Goal: Task Accomplishment & Management: Use online tool/utility

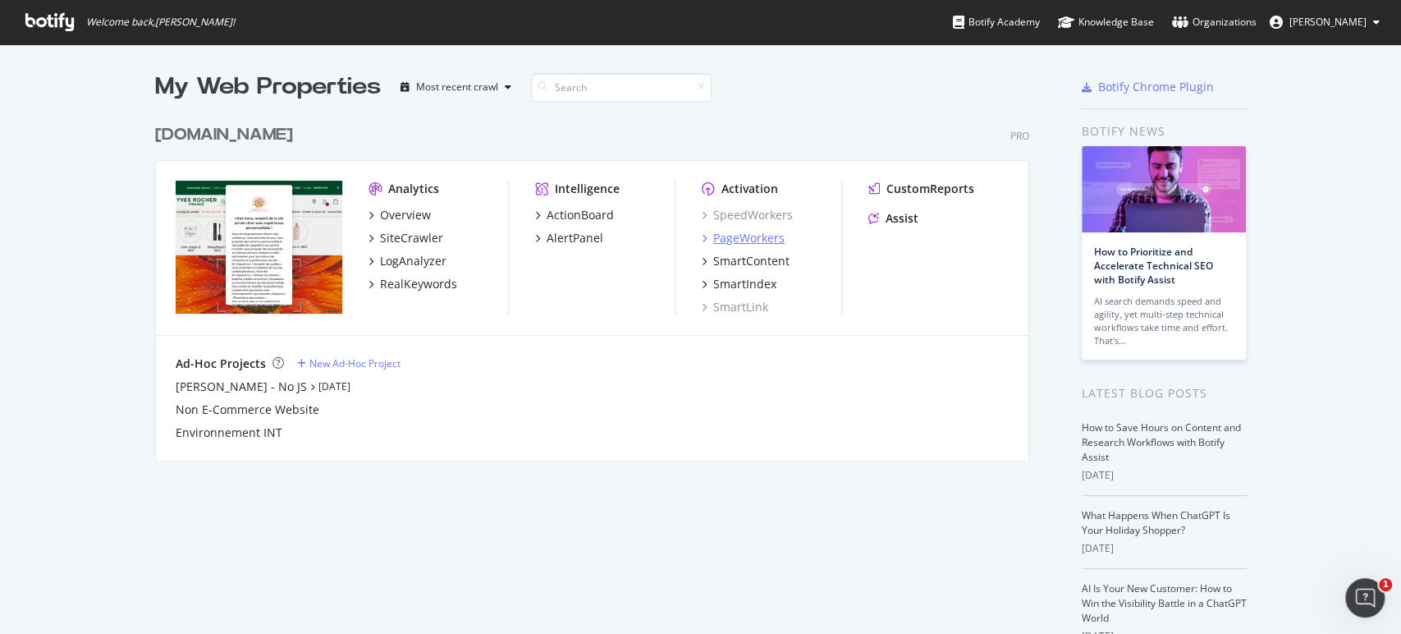
click at [764, 236] on div "PageWorkers" at bounding box center [748, 238] width 71 height 16
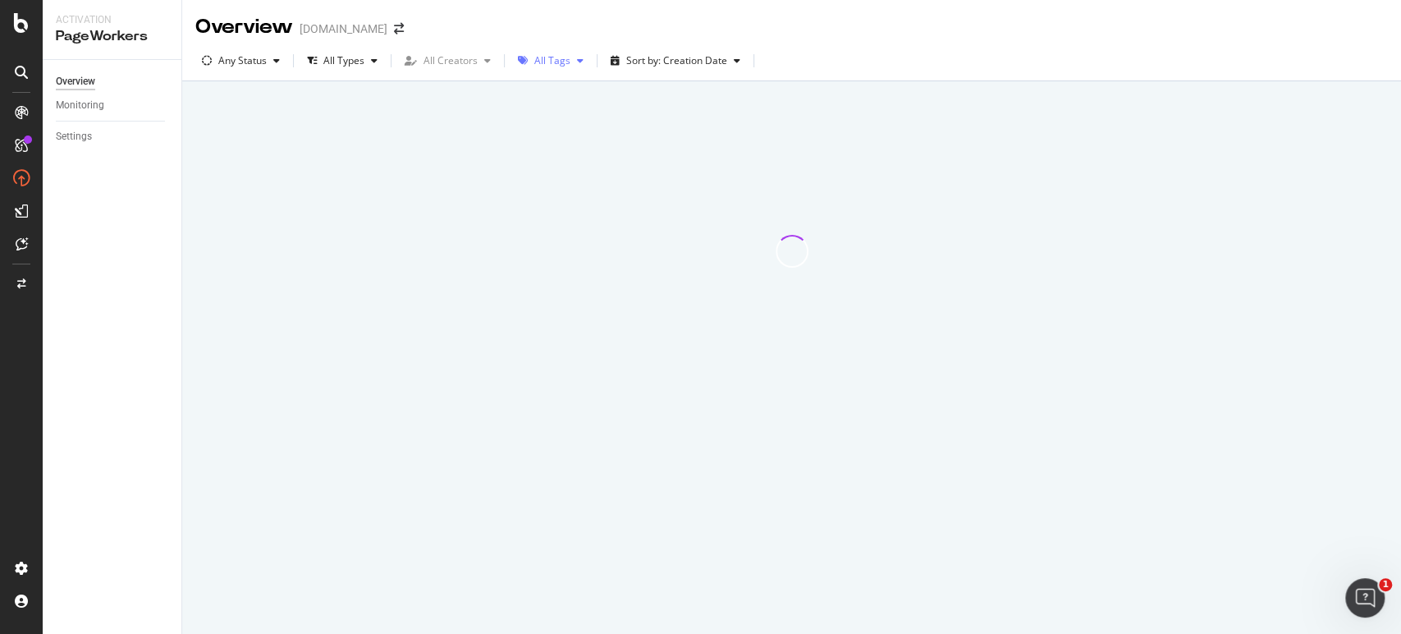
click at [556, 64] on div "All Tags" at bounding box center [552, 61] width 36 height 10
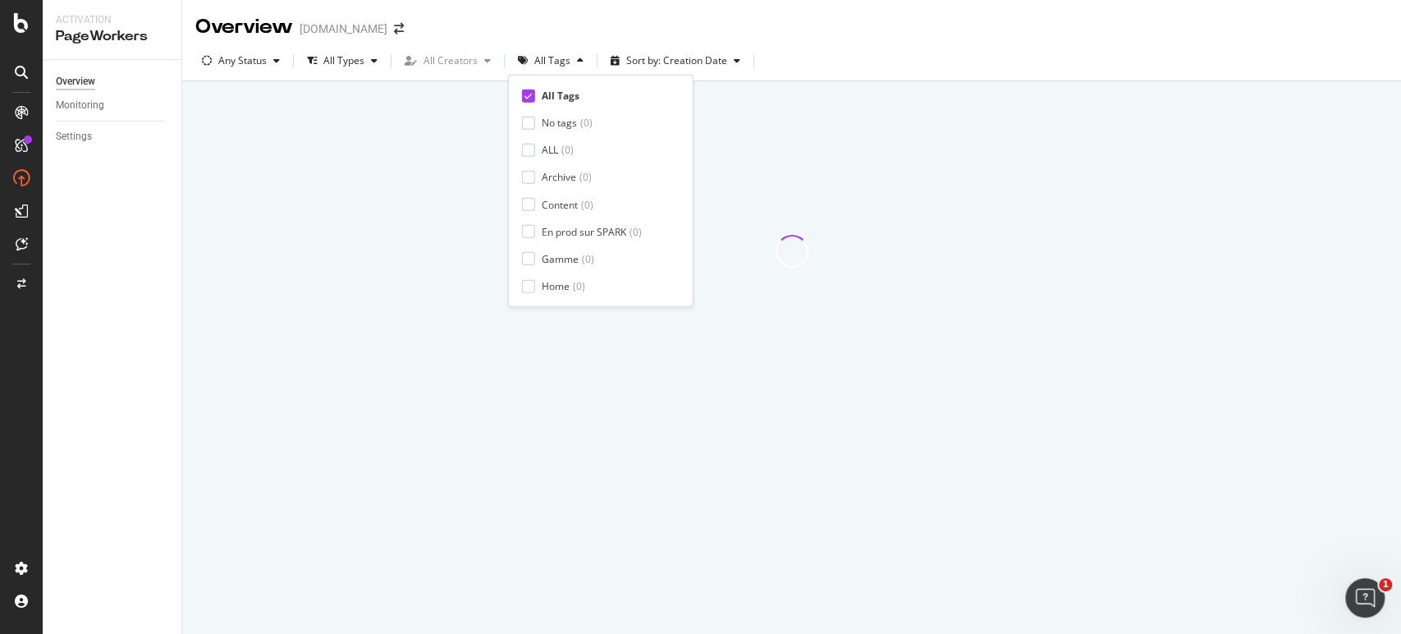
drag, startPoint x: 556, startPoint y: 64, endPoint x: 676, endPoint y: 228, distance: 203.3
click at [676, 228] on body "Activation PageWorkers Overview Monitoring Settings Overview [DOMAIN_NAME] Any …" at bounding box center [700, 317] width 1401 height 634
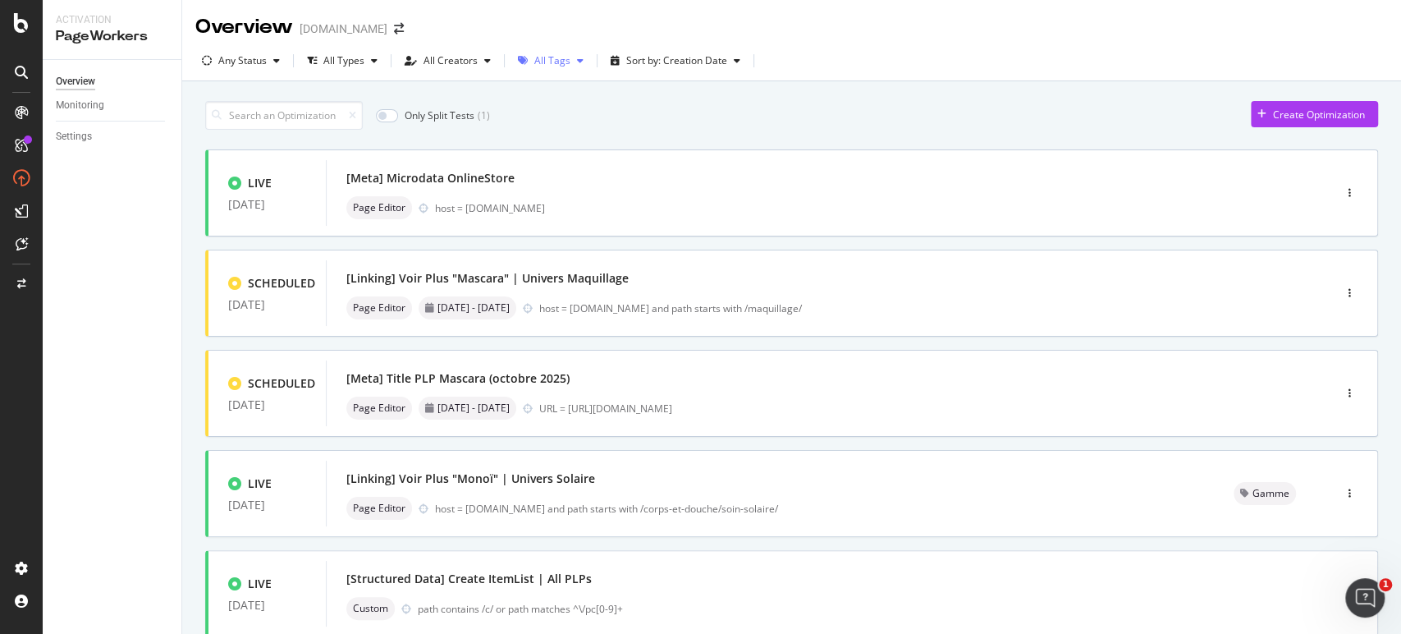
click at [567, 70] on div "All Tags" at bounding box center [550, 60] width 79 height 25
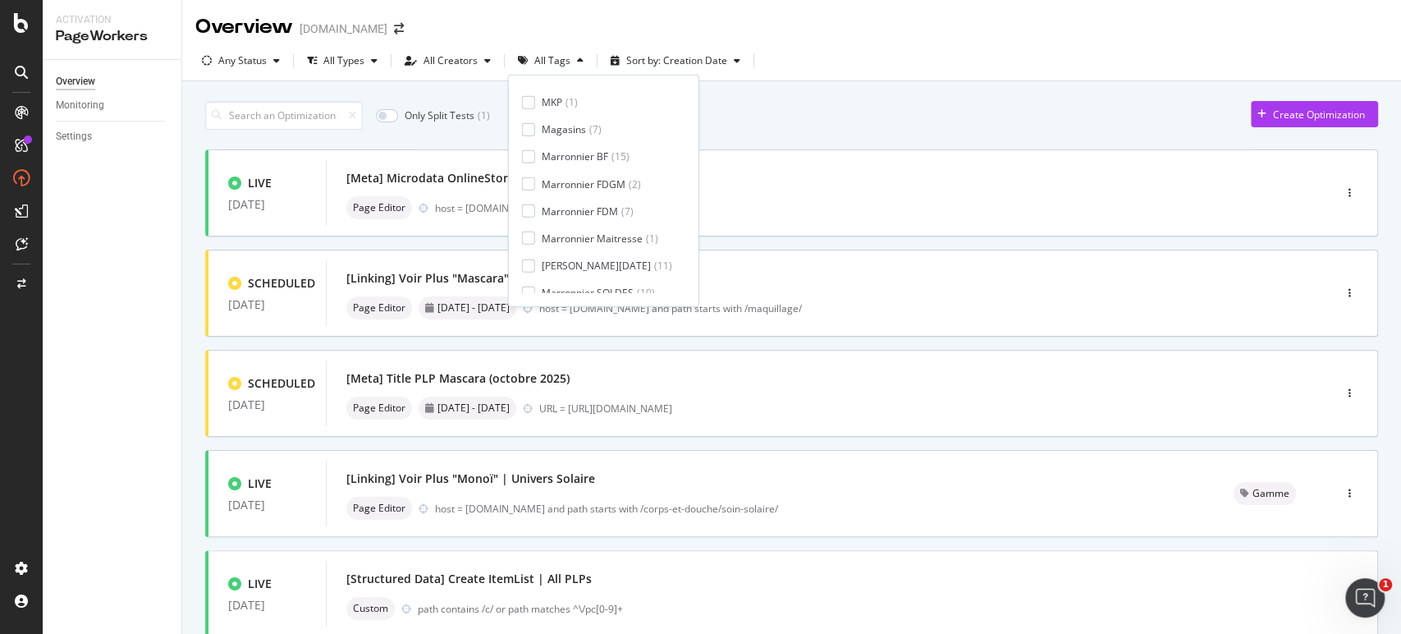
scroll to position [209, 0]
click at [594, 154] on div "Marronnier BF" at bounding box center [575, 158] width 67 height 14
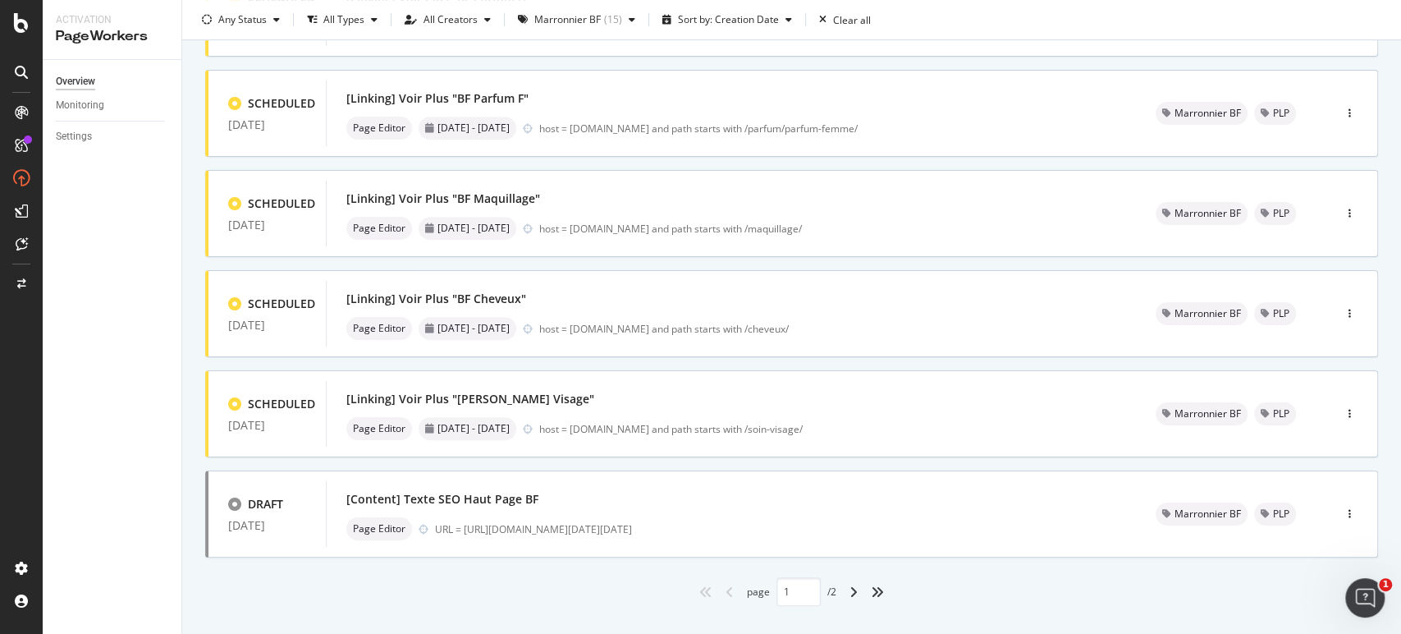
scroll to position [578, 0]
click at [901, 433] on div "host = [DOMAIN_NAME] and path starts with /soin-visage/" at bounding box center [827, 431] width 577 height 14
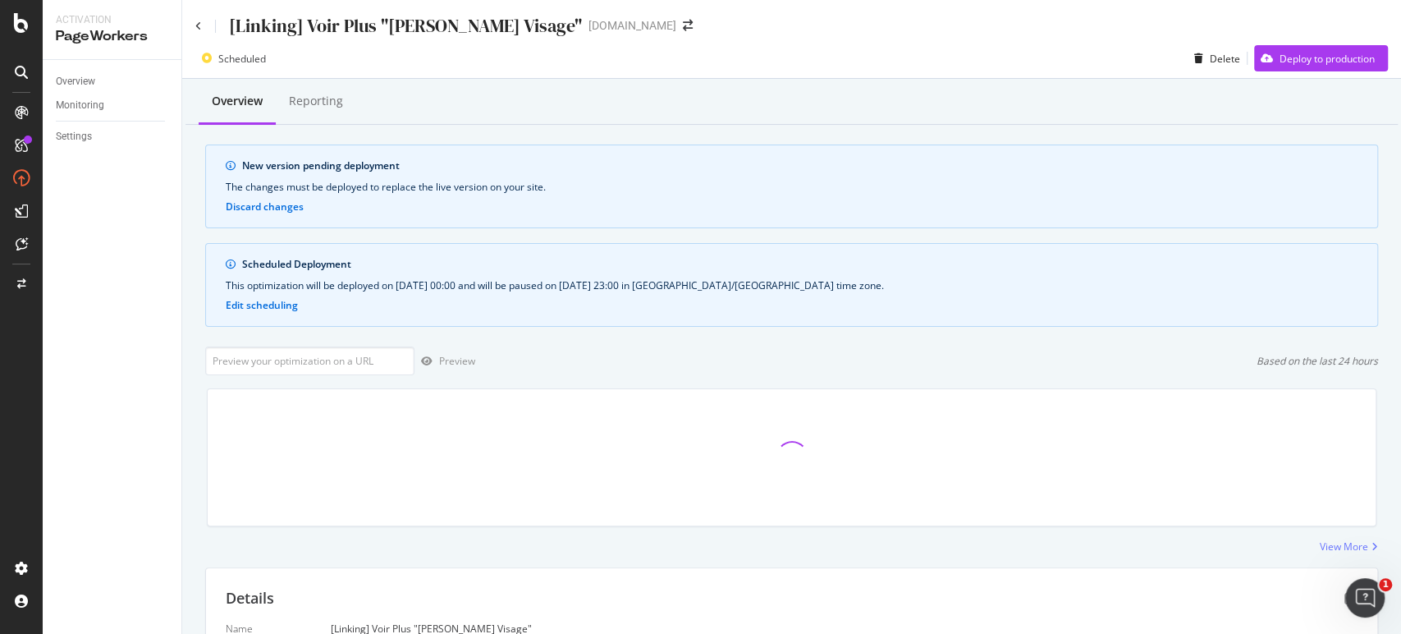
scroll to position [226, 0]
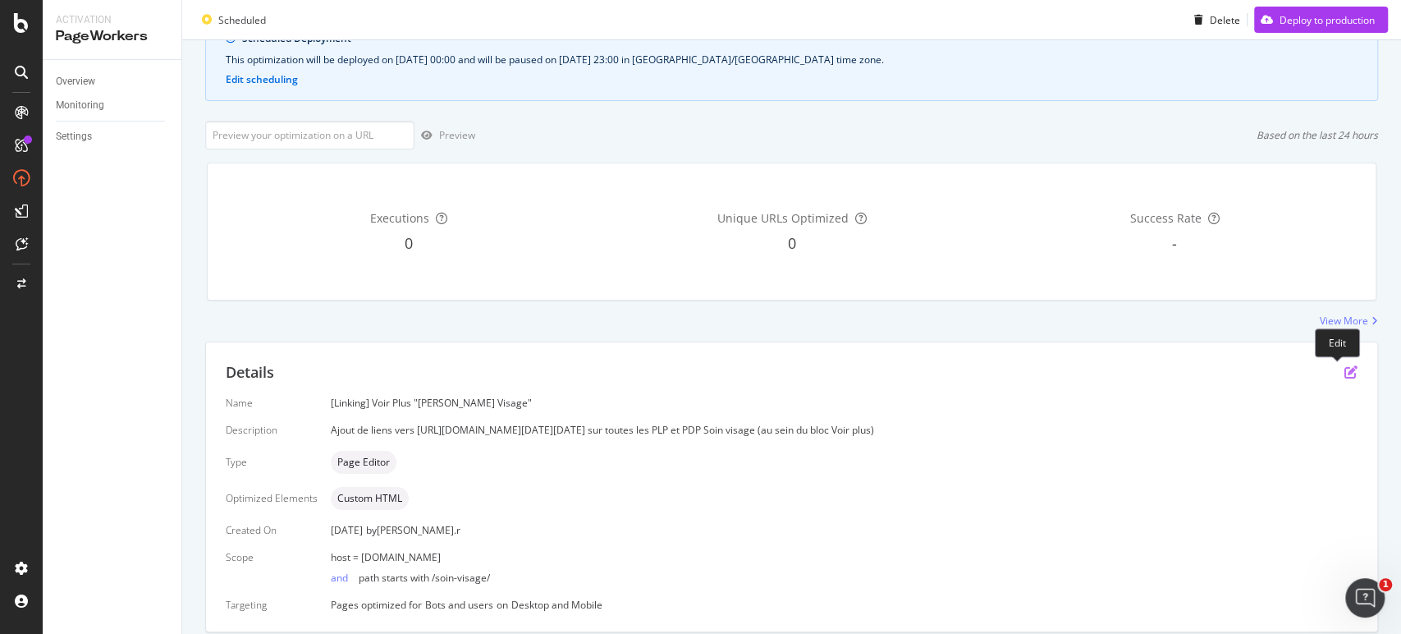
click at [1345, 369] on icon "pen-to-square" at bounding box center [1351, 371] width 13 height 13
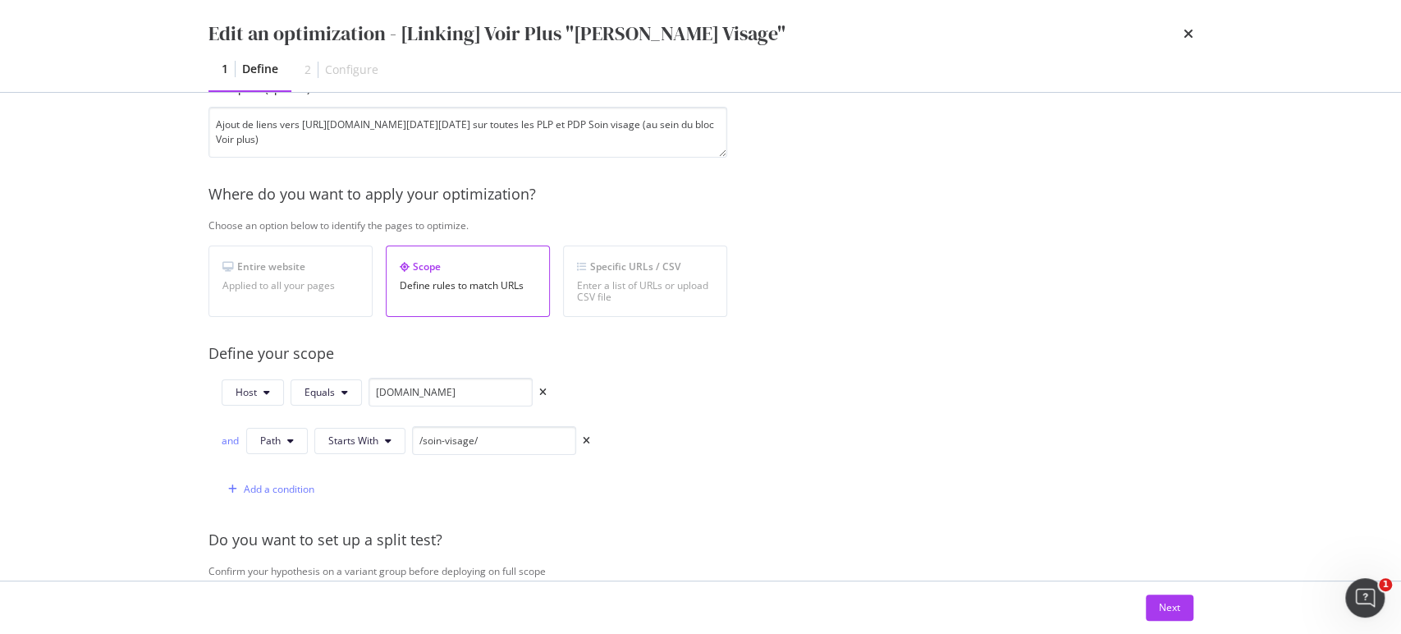
scroll to position [171, 0]
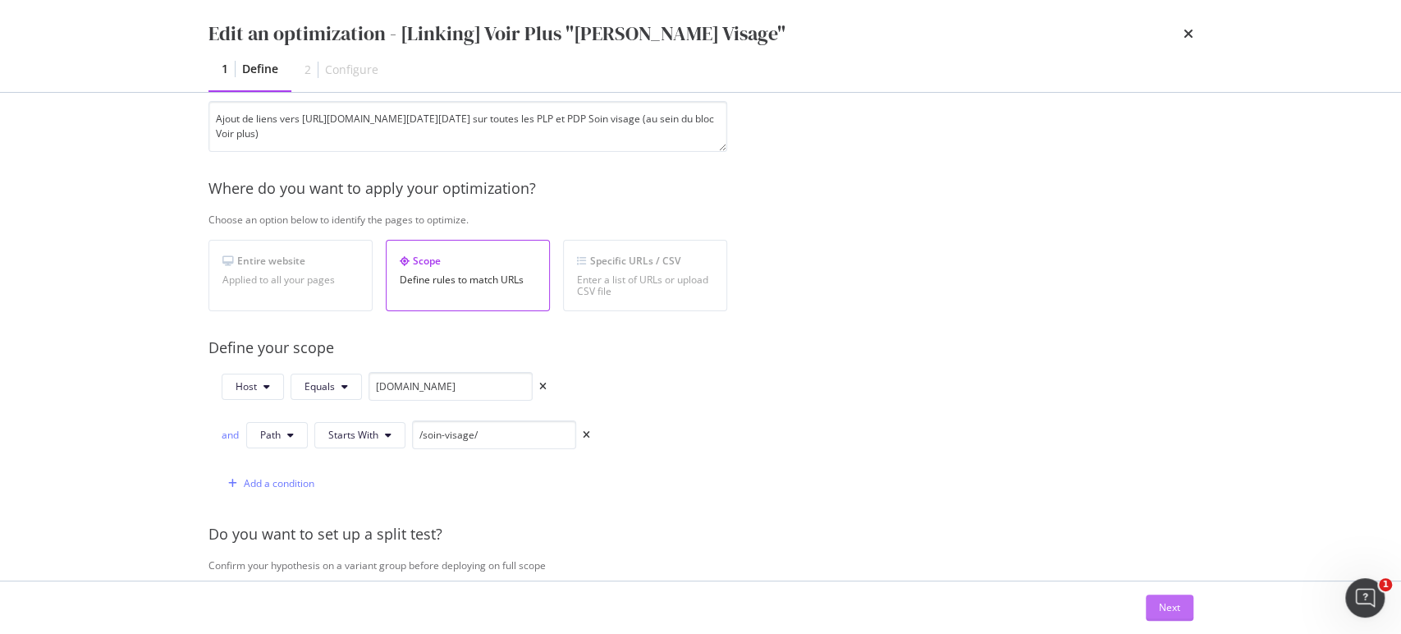
click at [1163, 616] on div "Next" at bounding box center [1169, 607] width 21 height 25
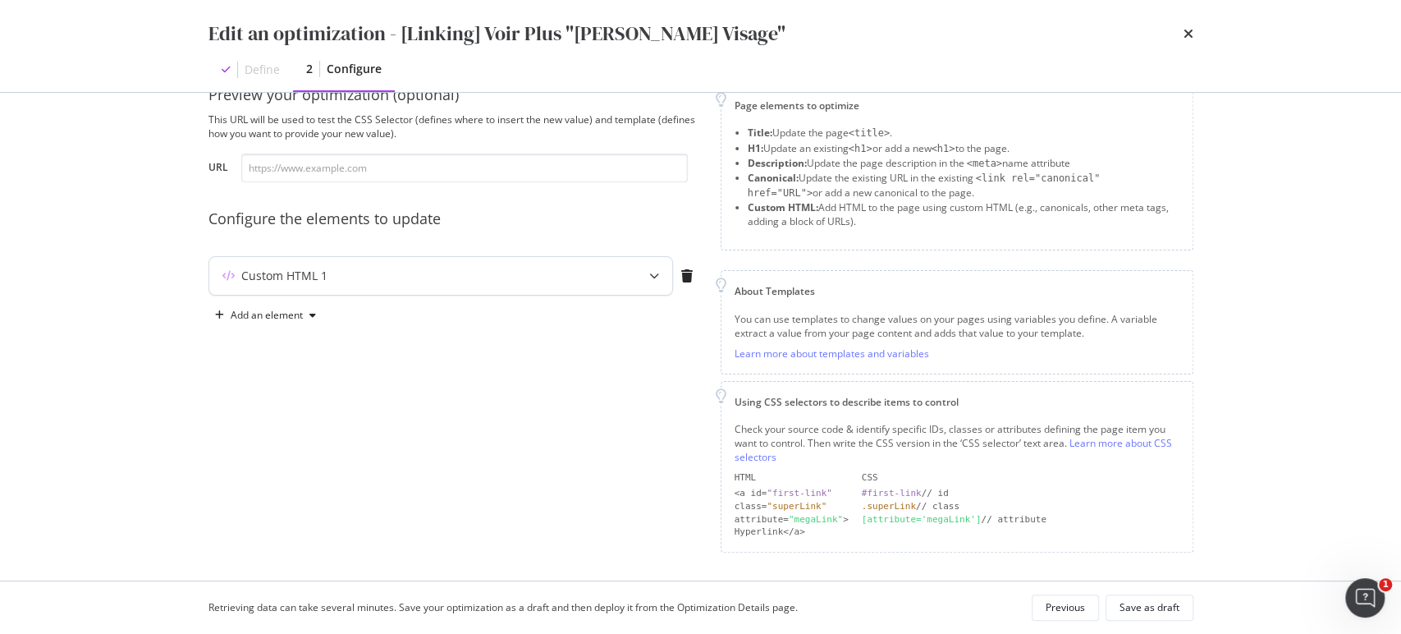
click at [652, 273] on icon "modal" at bounding box center [654, 276] width 10 height 10
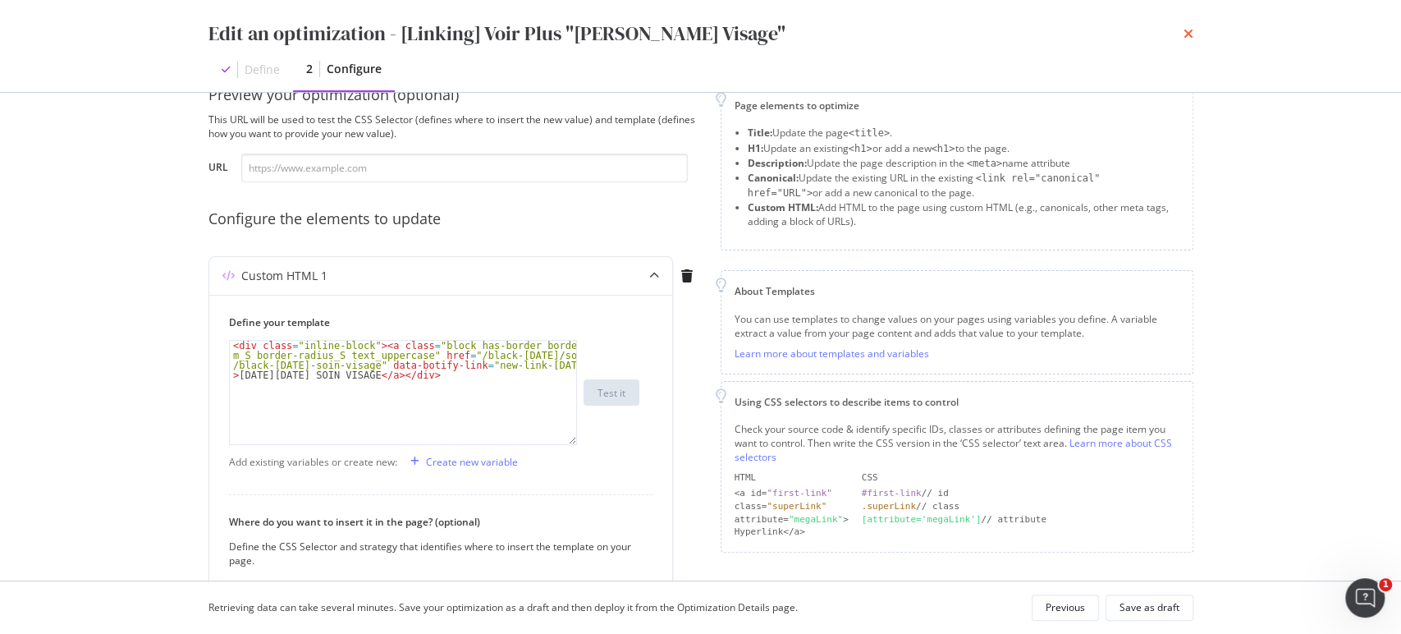
click at [1188, 34] on icon "times" at bounding box center [1189, 33] width 10 height 13
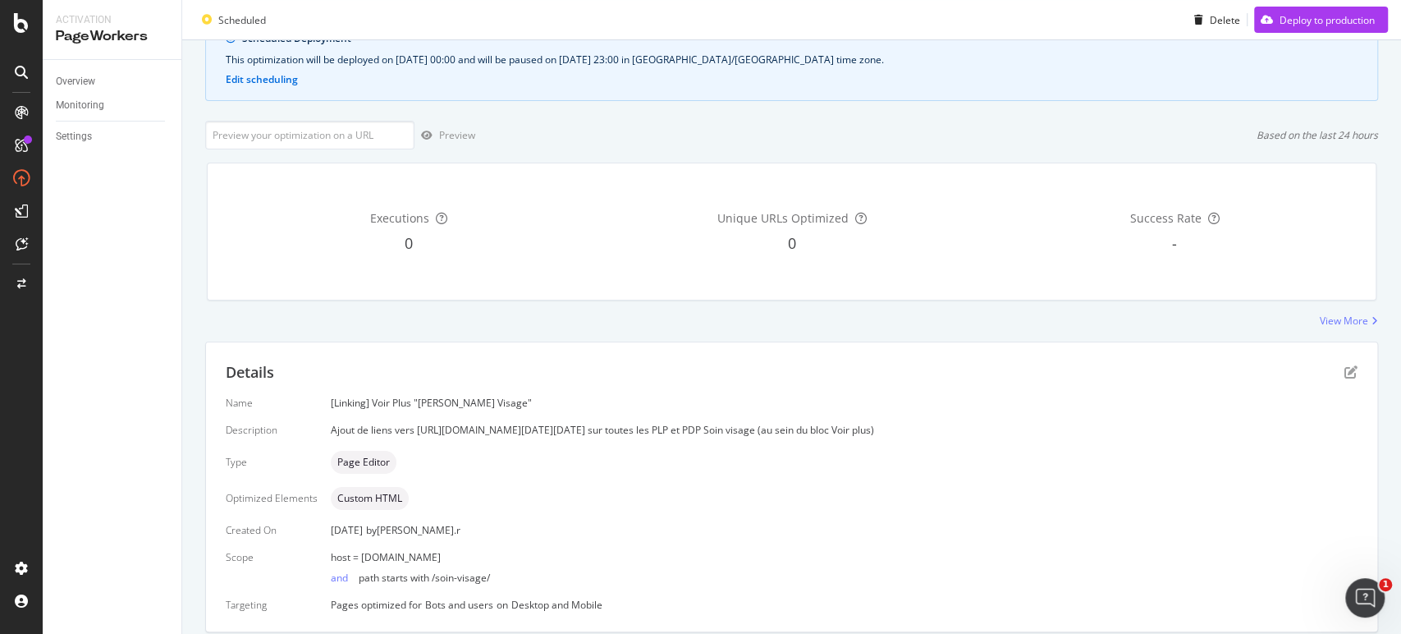
scroll to position [0, 0]
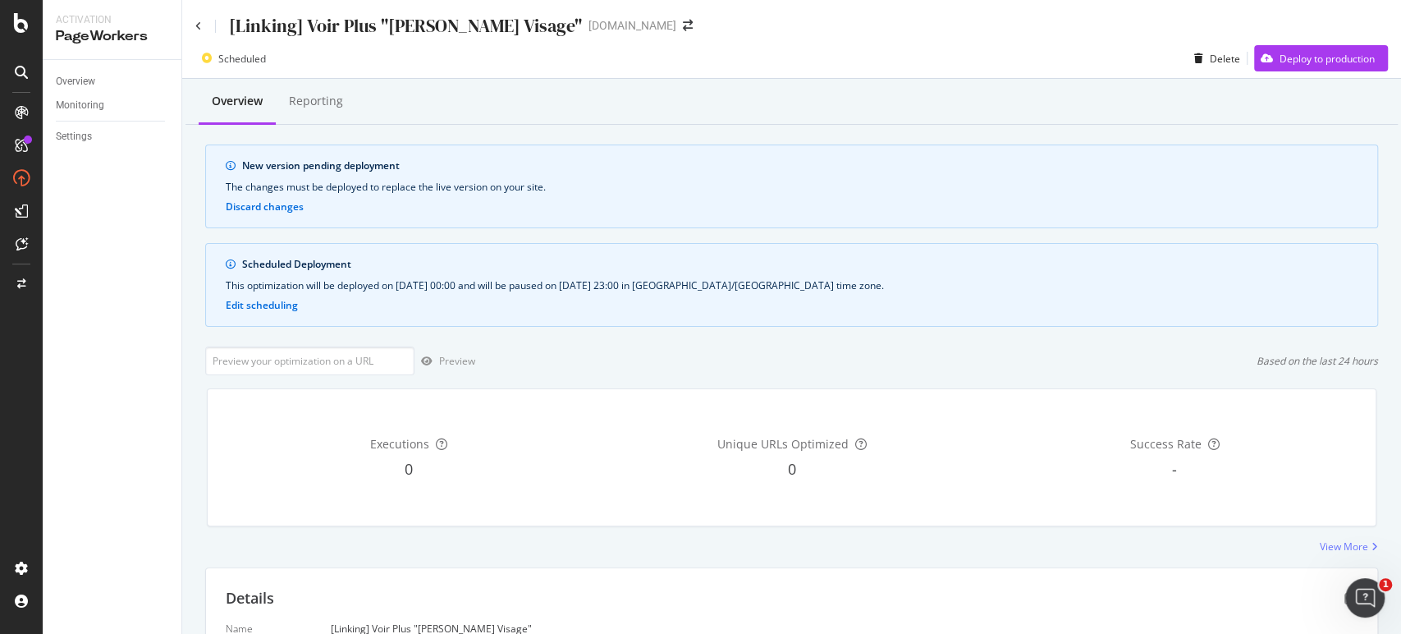
click at [194, 25] on div "[Linking] Voir Plus "[PERSON_NAME] Visage" [DOMAIN_NAME]" at bounding box center [791, 19] width 1219 height 39
click at [202, 27] on div "[Linking] Voir Plus "[PERSON_NAME] Visage"" at bounding box center [388, 25] width 387 height 25
click at [200, 27] on icon at bounding box center [198, 26] width 7 height 10
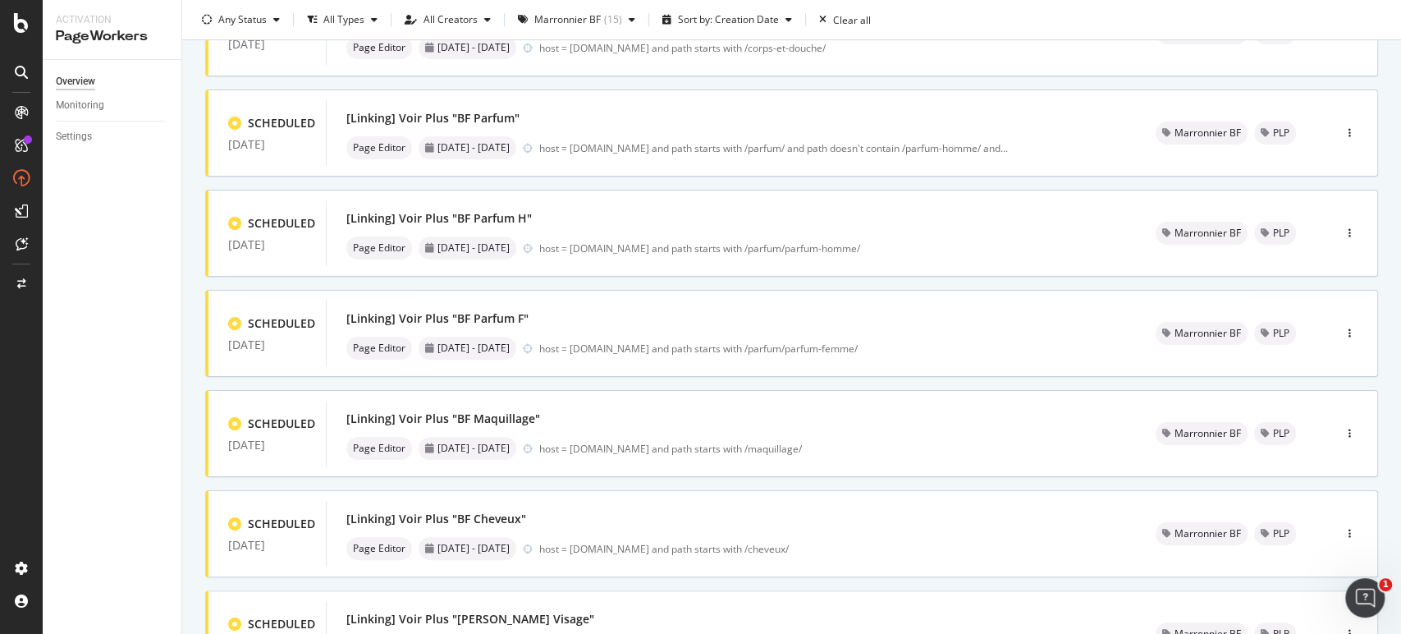
scroll to position [609, 0]
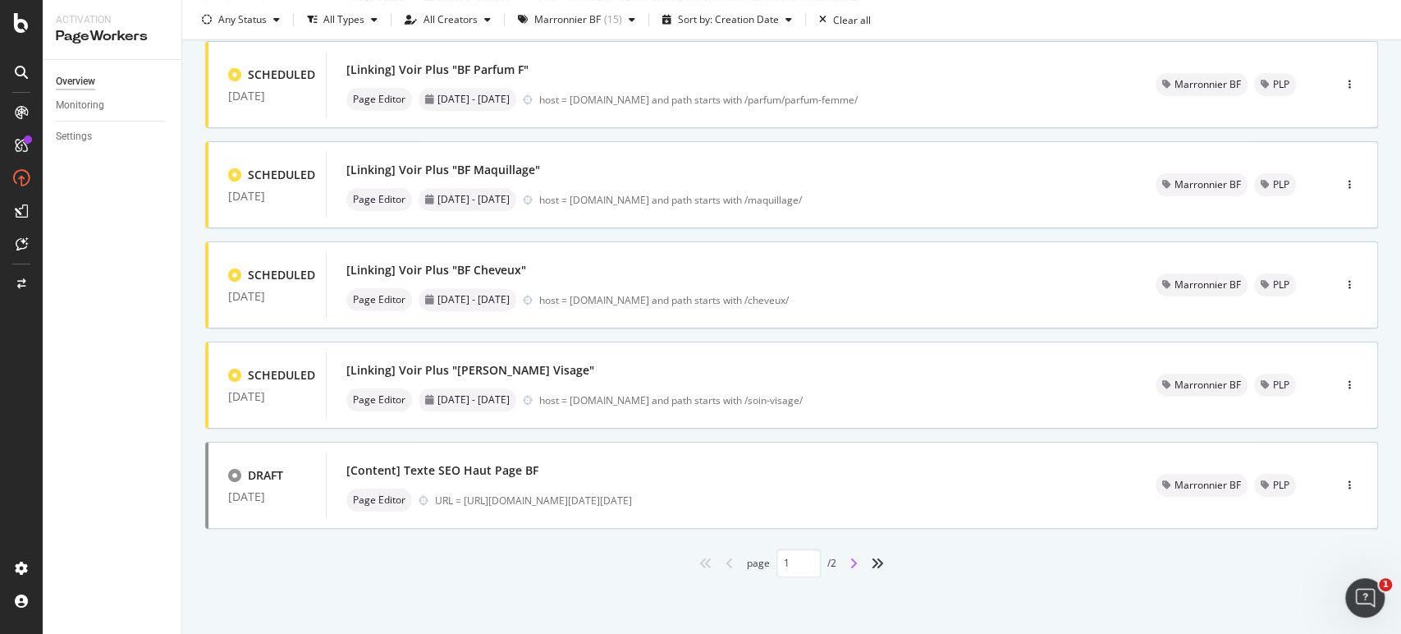
click at [850, 559] on icon "angle-right" at bounding box center [854, 563] width 8 height 13
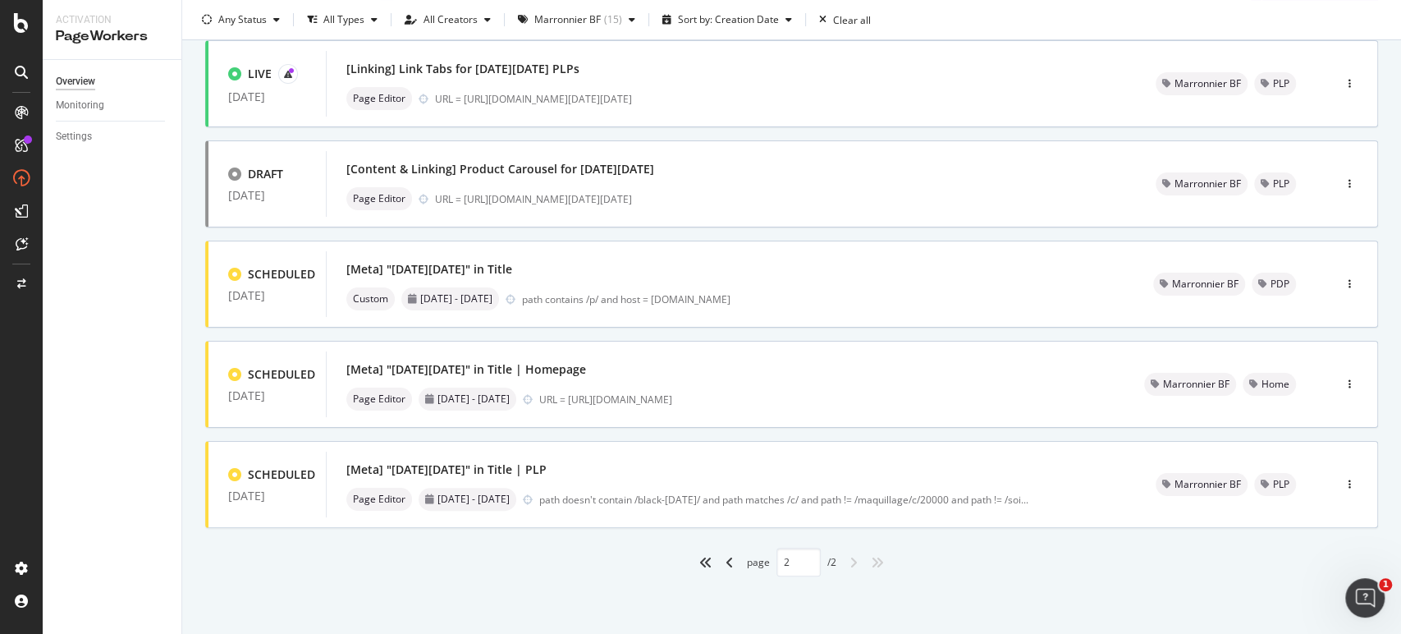
type input "2"
click at [988, 181] on div "[Content & Linking] Product Carousel for [DATE][DATE]" at bounding box center [731, 169] width 770 height 23
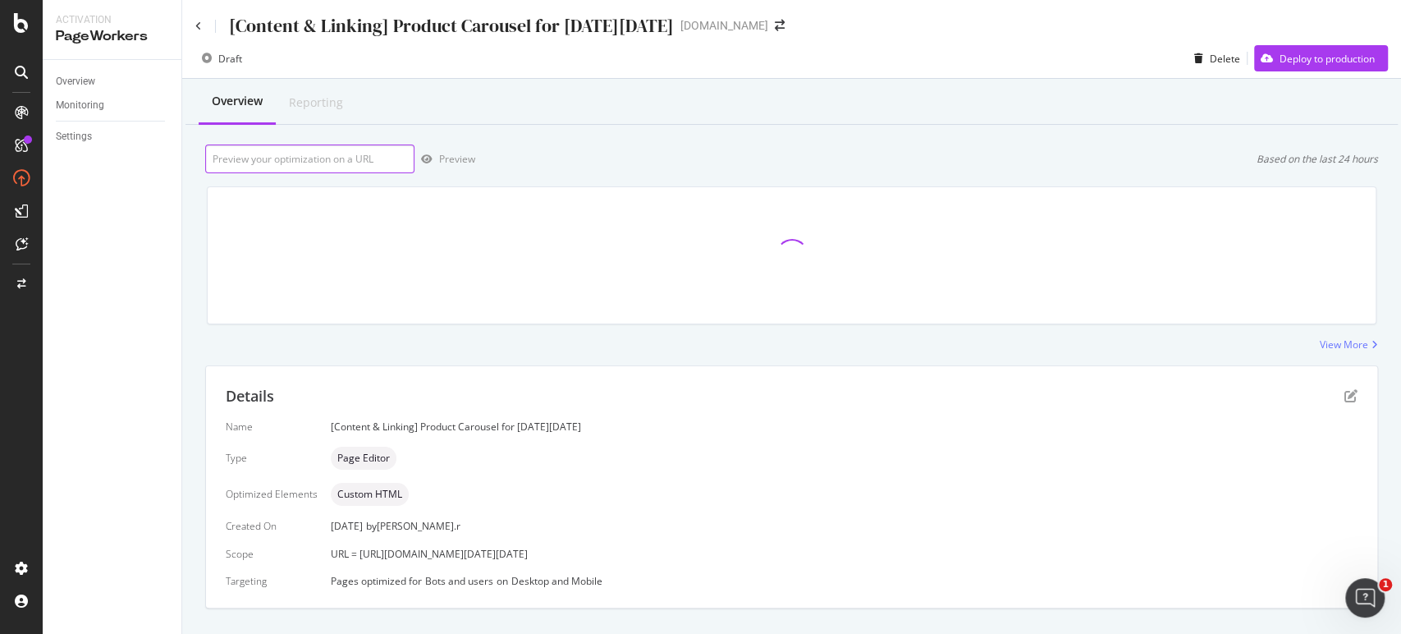
click at [282, 162] on input "url" at bounding box center [309, 158] width 209 height 29
paste input "[URL][DOMAIN_NAME][DATE][DATE]"
type input "[URL][DOMAIN_NAME][DATE][DATE]"
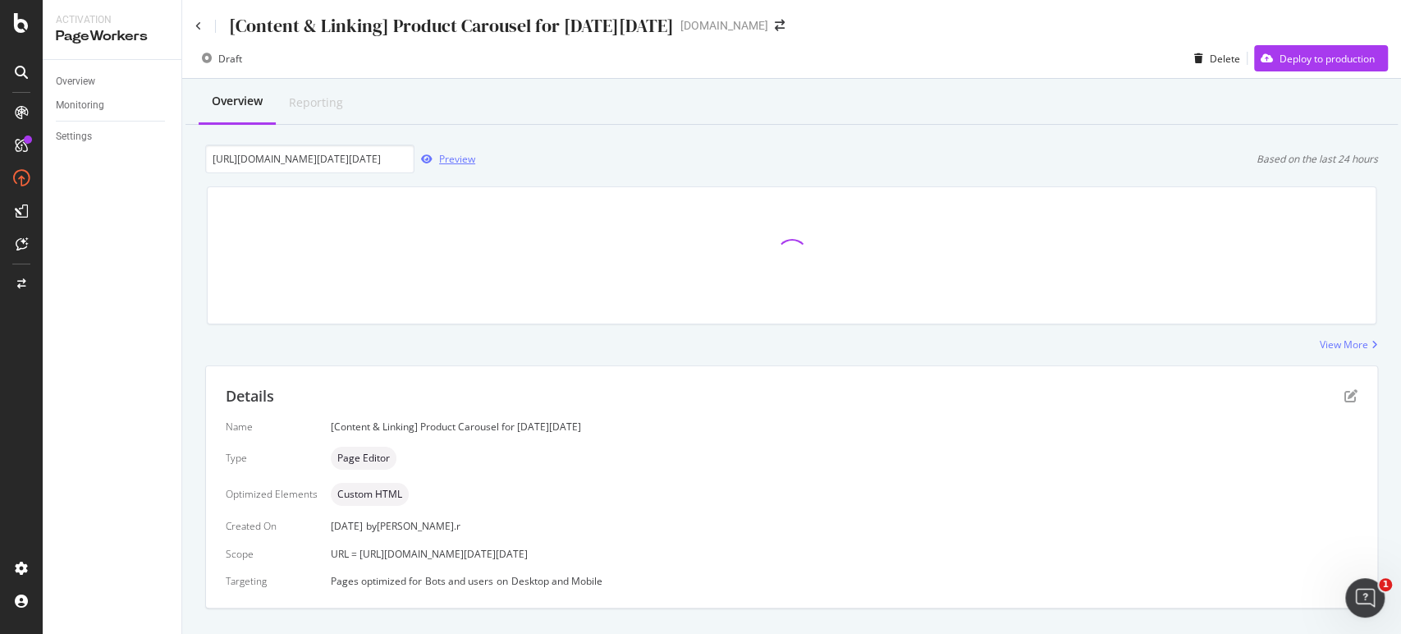
click at [452, 158] on div "Preview" at bounding box center [457, 159] width 36 height 14
click at [200, 25] on icon at bounding box center [198, 26] width 7 height 10
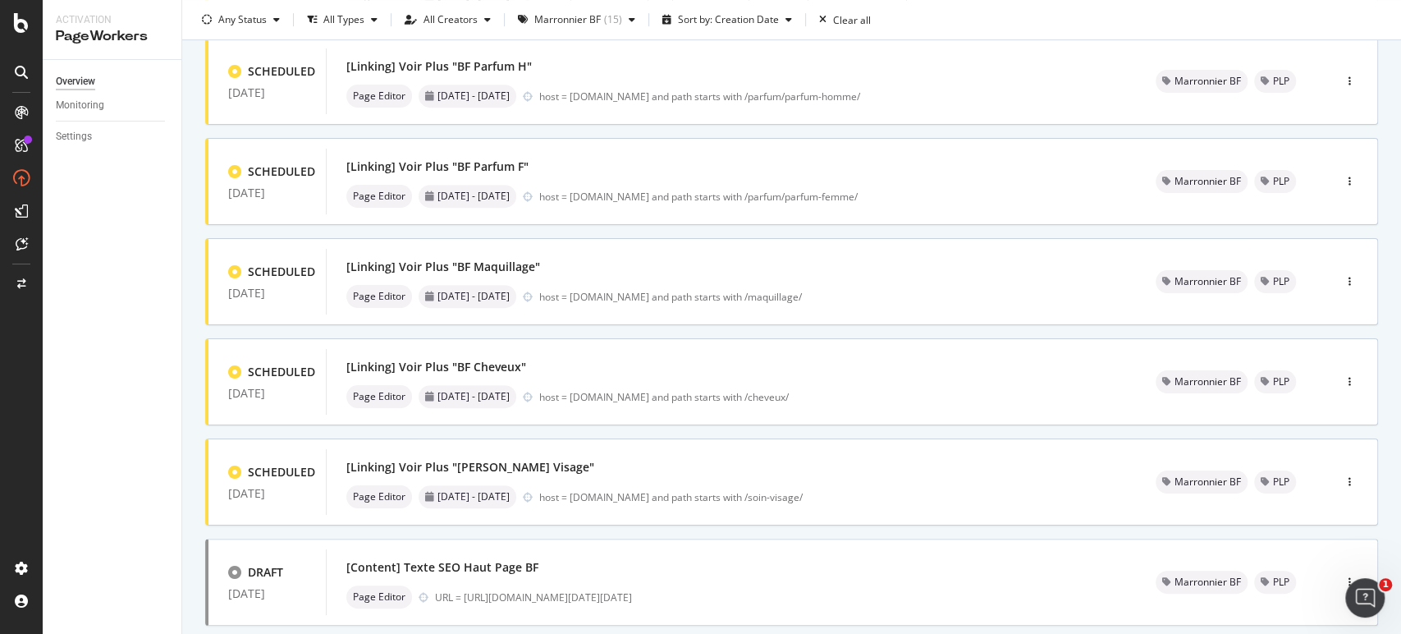
scroll to position [609, 0]
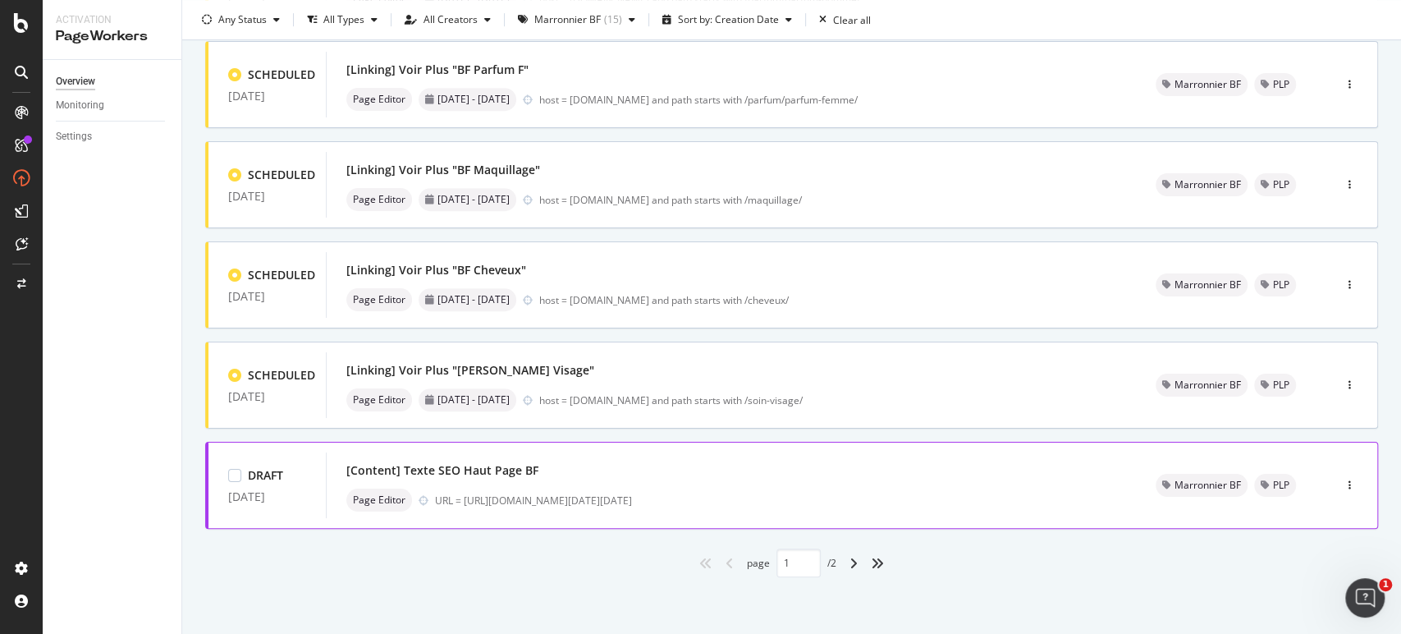
click at [906, 469] on div "[Content] Texte SEO Haut Page BF" at bounding box center [731, 470] width 770 height 23
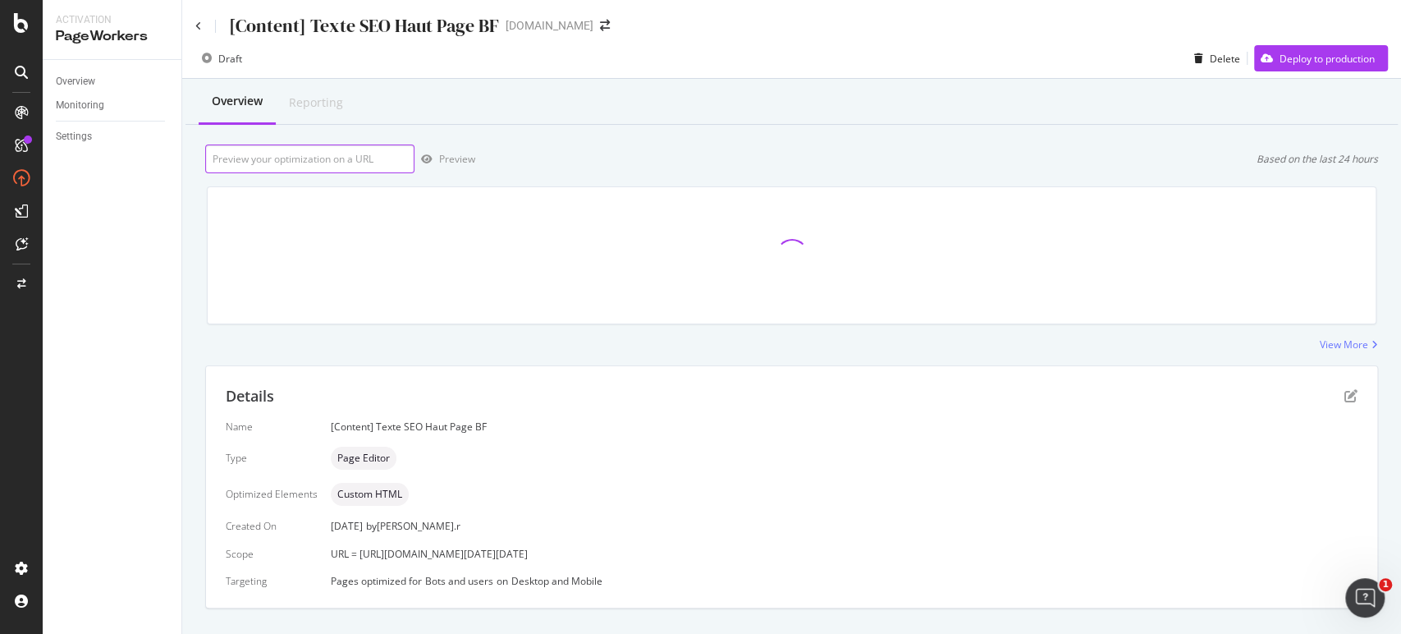
click at [296, 156] on input "url" at bounding box center [309, 158] width 209 height 29
paste input "[URL][DOMAIN_NAME][DATE][DATE]"
type input "[URL][DOMAIN_NAME][DATE][DATE]"
click at [456, 158] on div "Preview" at bounding box center [457, 159] width 36 height 14
